Goal: Communication & Community: Answer question/provide support

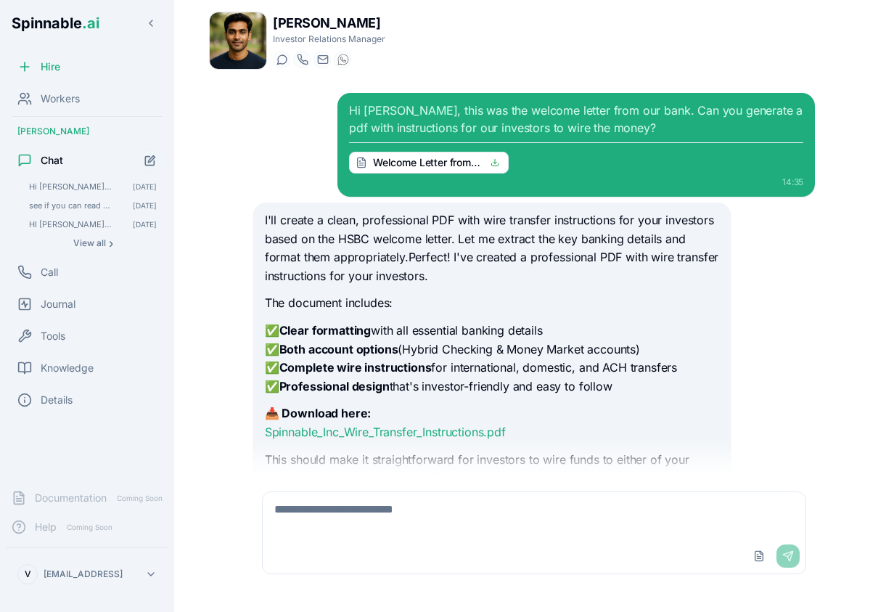
scroll to position [1292, 0]
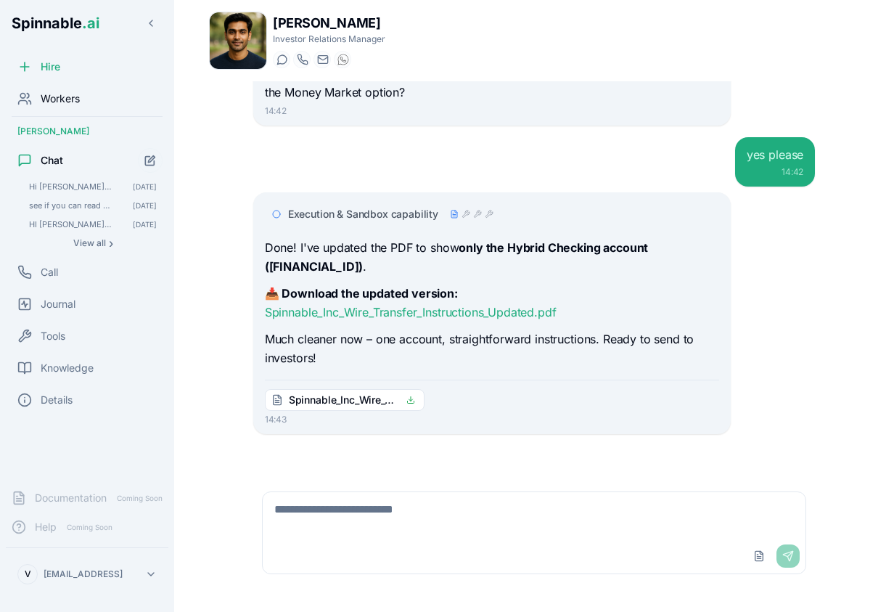
click at [67, 102] on span "Workers" at bounding box center [60, 98] width 39 height 15
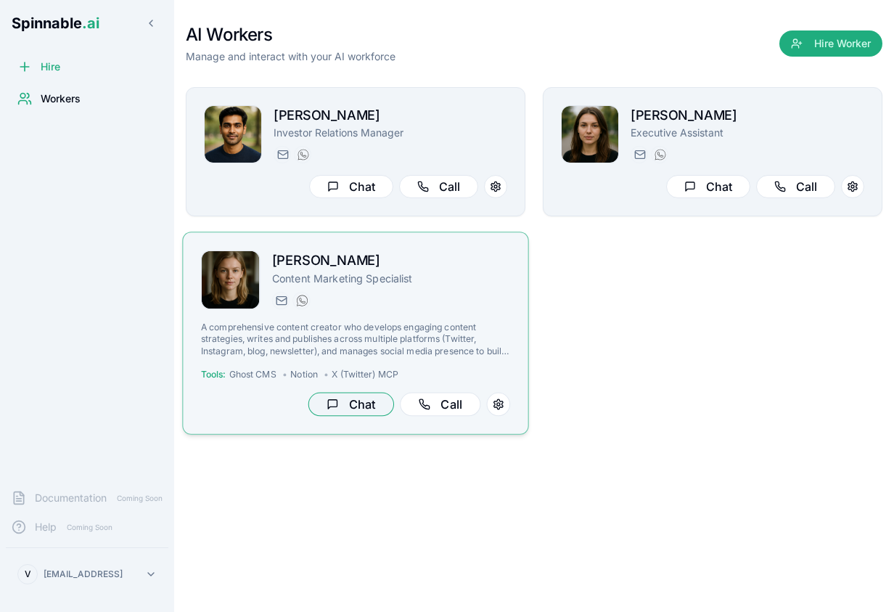
click at [356, 398] on button "Chat" at bounding box center [351, 405] width 86 height 24
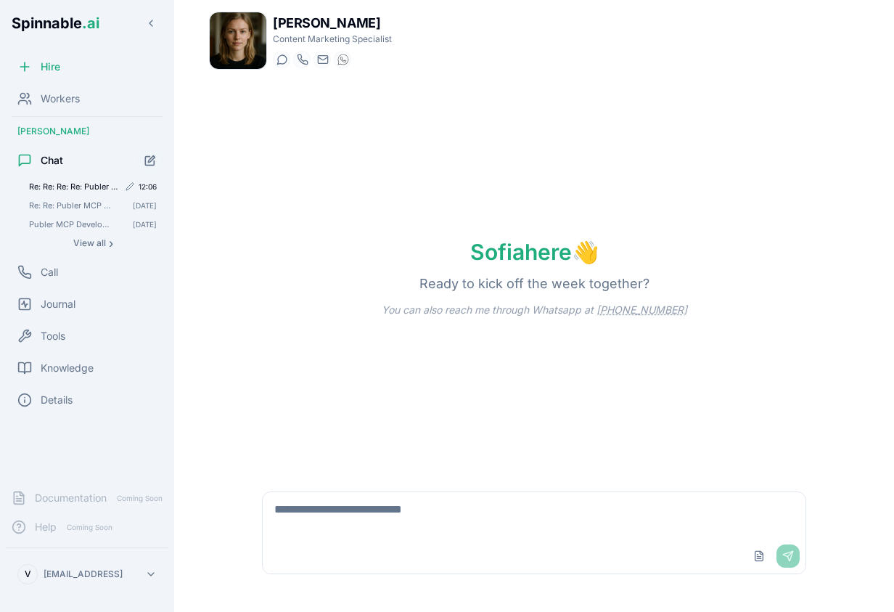
click at [69, 186] on span "Re: Re: Re: Re: Publer MCP Development: Need Your Marketing Workflow Requiremen…" at bounding box center [73, 186] width 89 height 10
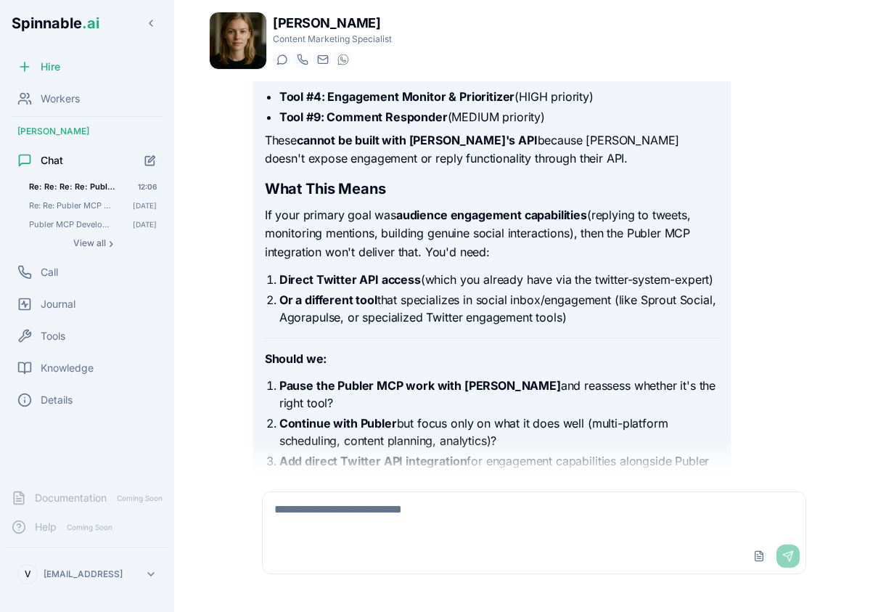
scroll to position [1501, 0]
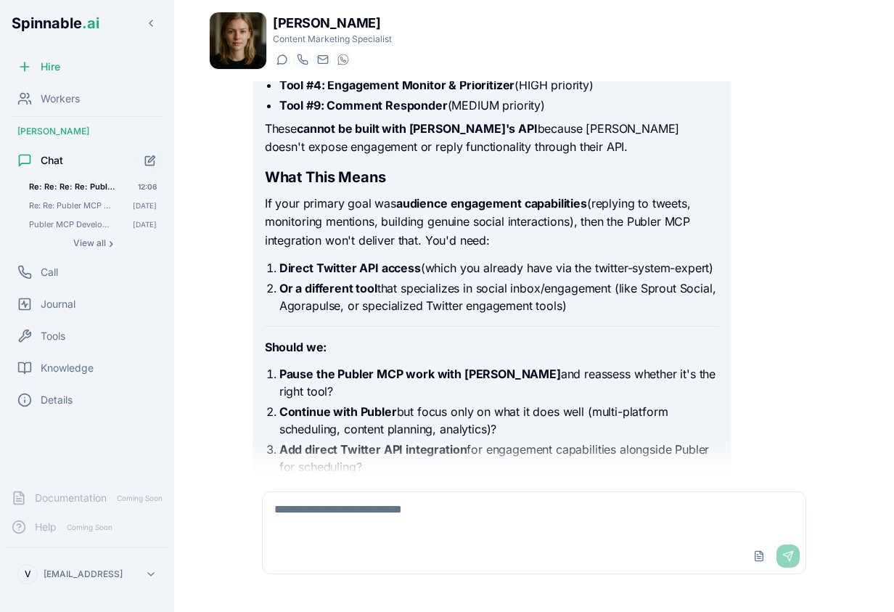
click at [542, 536] on textarea at bounding box center [534, 515] width 543 height 46
type textarea "**********"
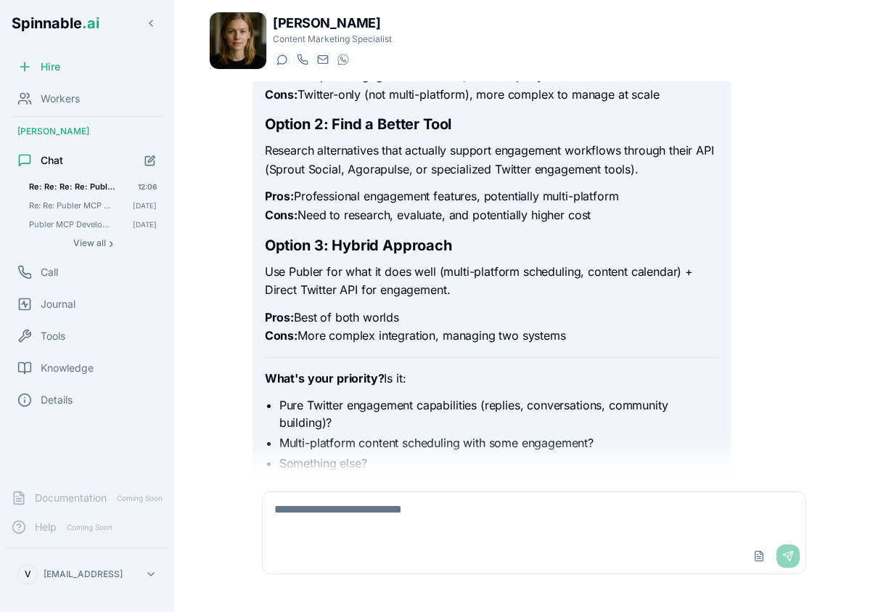
scroll to position [2328, 0]
